Goal: Transaction & Acquisition: Purchase product/service

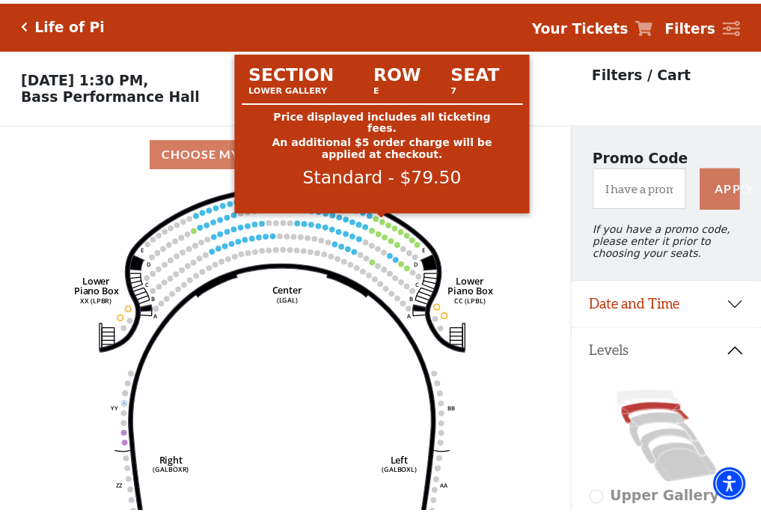
scroll to position [70, 0]
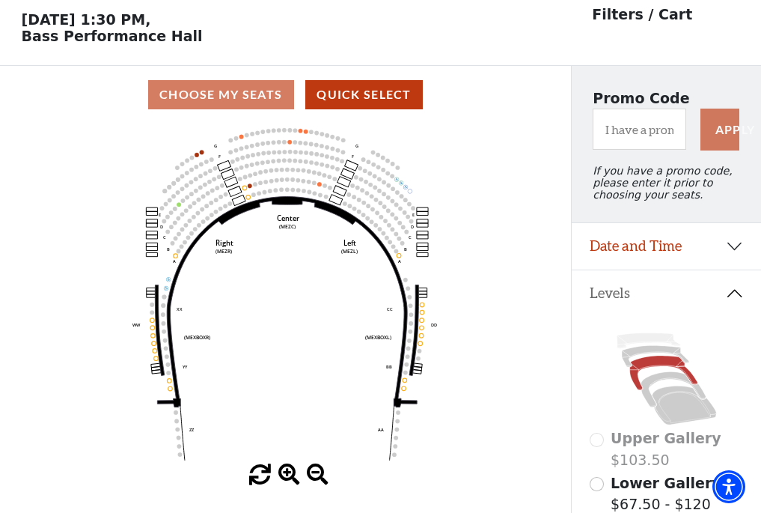
scroll to position [70, 0]
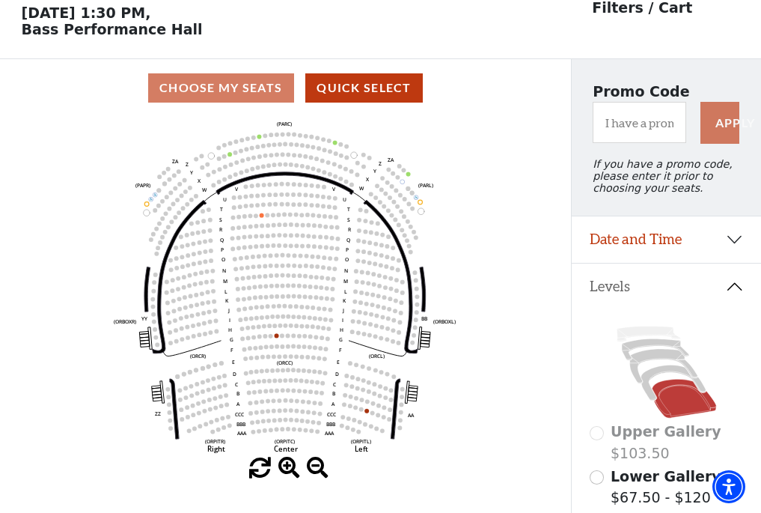
scroll to position [70, 0]
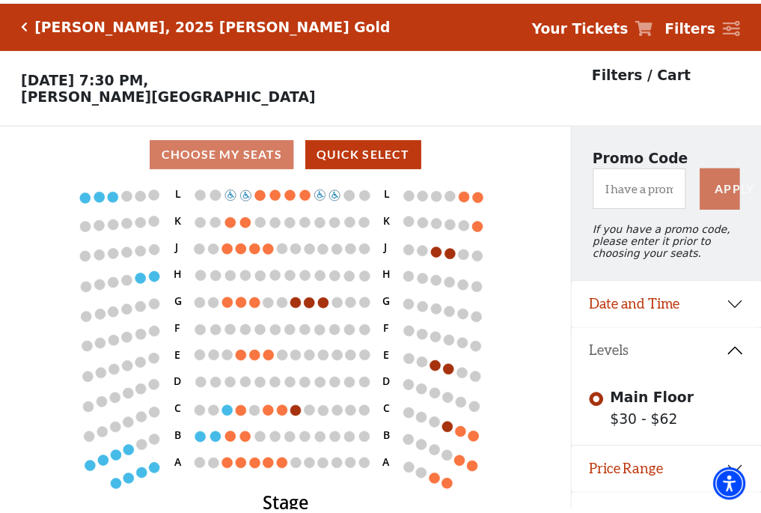
scroll to position [31, 0]
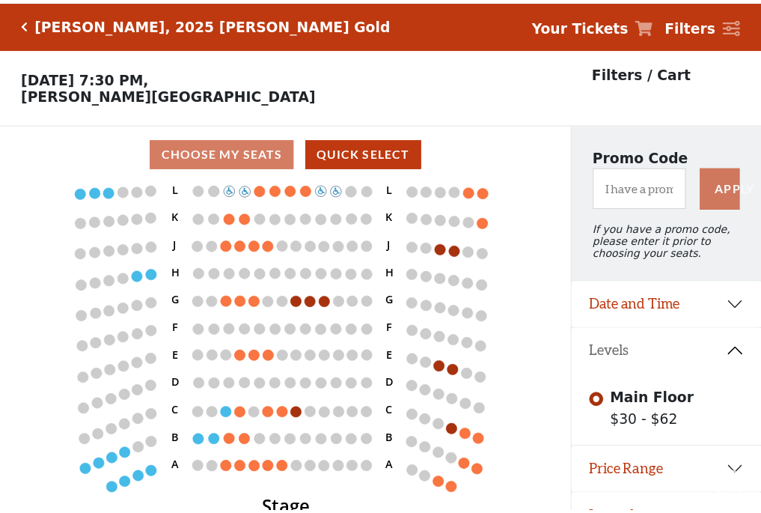
scroll to position [31, 0]
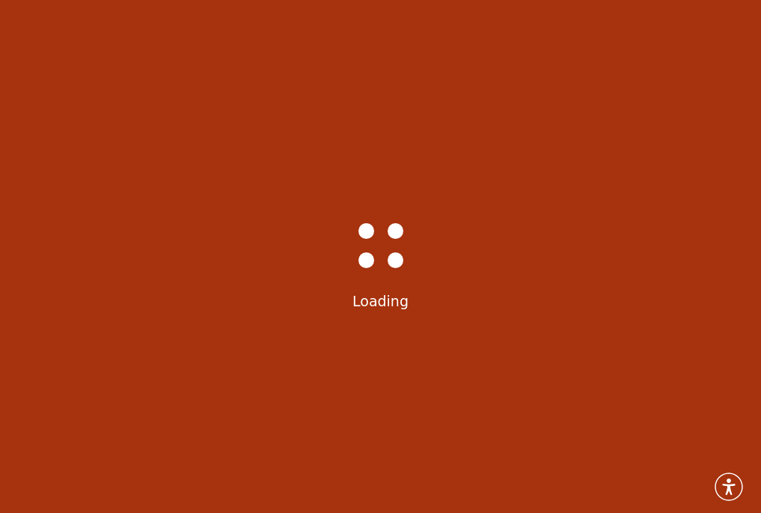
scroll to position [31, 0]
